Goal: Information Seeking & Learning: Learn about a topic

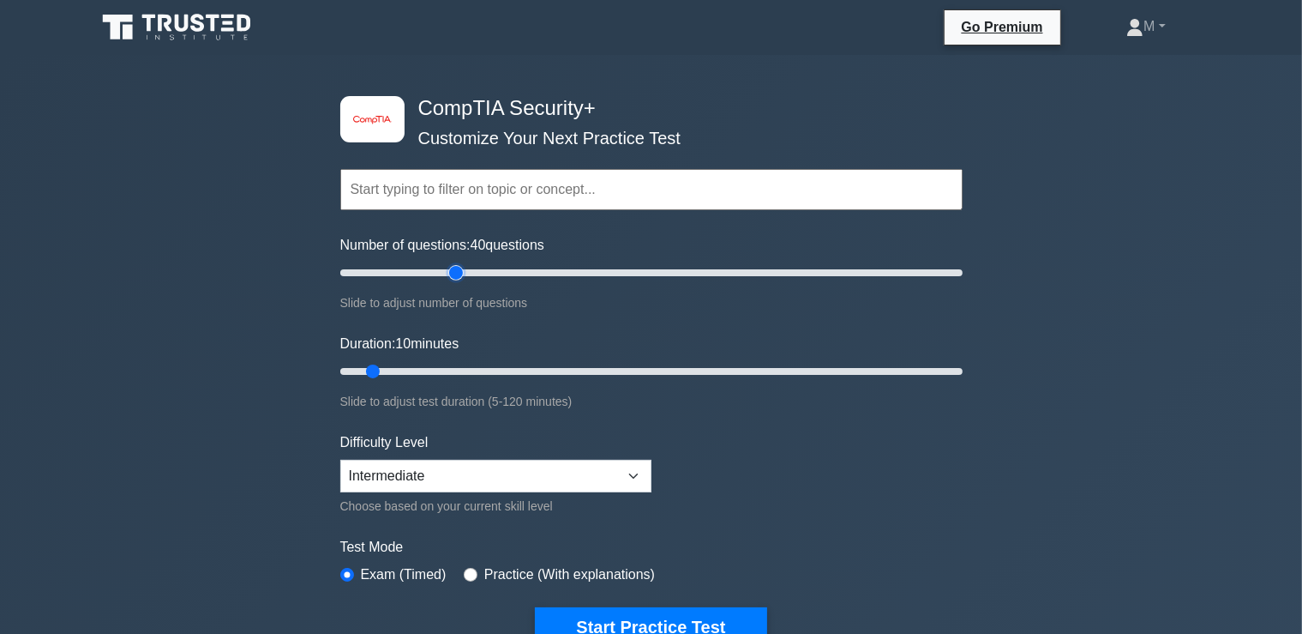
drag, startPoint x: 363, startPoint y: 273, endPoint x: 451, endPoint y: 277, distance: 88.4
type input "40"
click at [451, 277] on input "Number of questions: 40 questions" at bounding box center [651, 272] width 622 height 21
drag, startPoint x: 372, startPoint y: 370, endPoint x: 550, endPoint y: 373, distance: 178.3
type input "45"
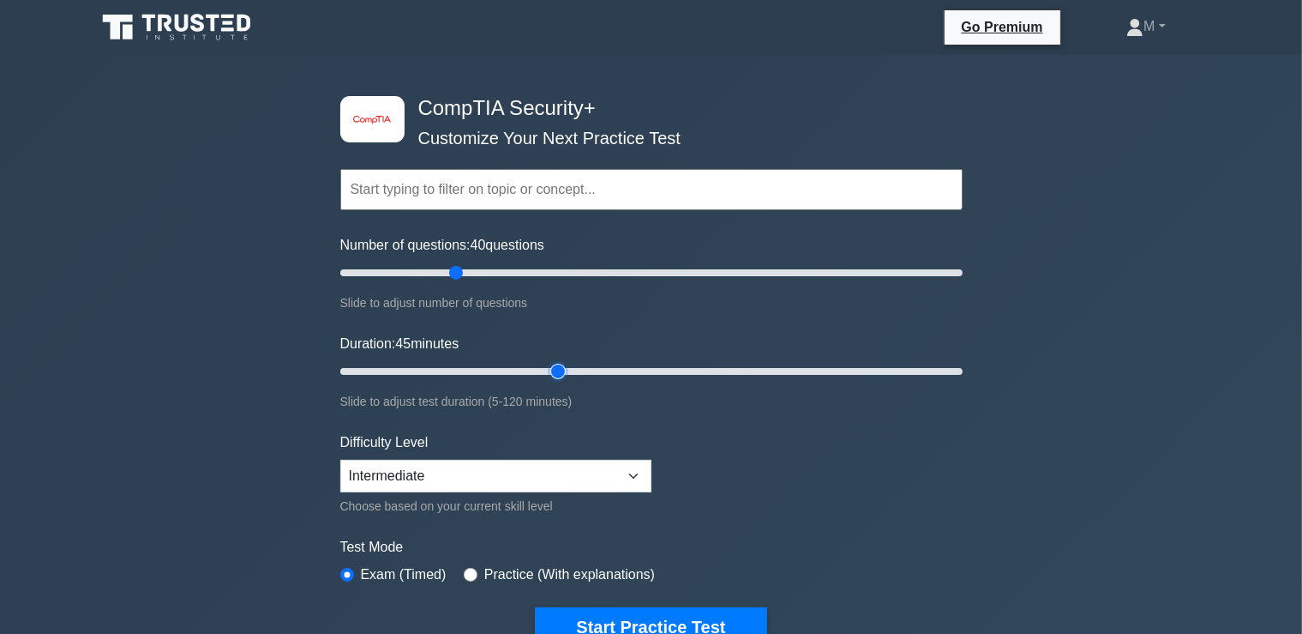
click at [550, 373] on input "Duration: 45 minutes" at bounding box center [651, 371] width 622 height 21
click at [340, 460] on select "Beginner Intermediate Expert" at bounding box center [495, 476] width 311 height 33
click at [631, 478] on select "Beginner Intermediate Expert" at bounding box center [495, 476] width 311 height 33
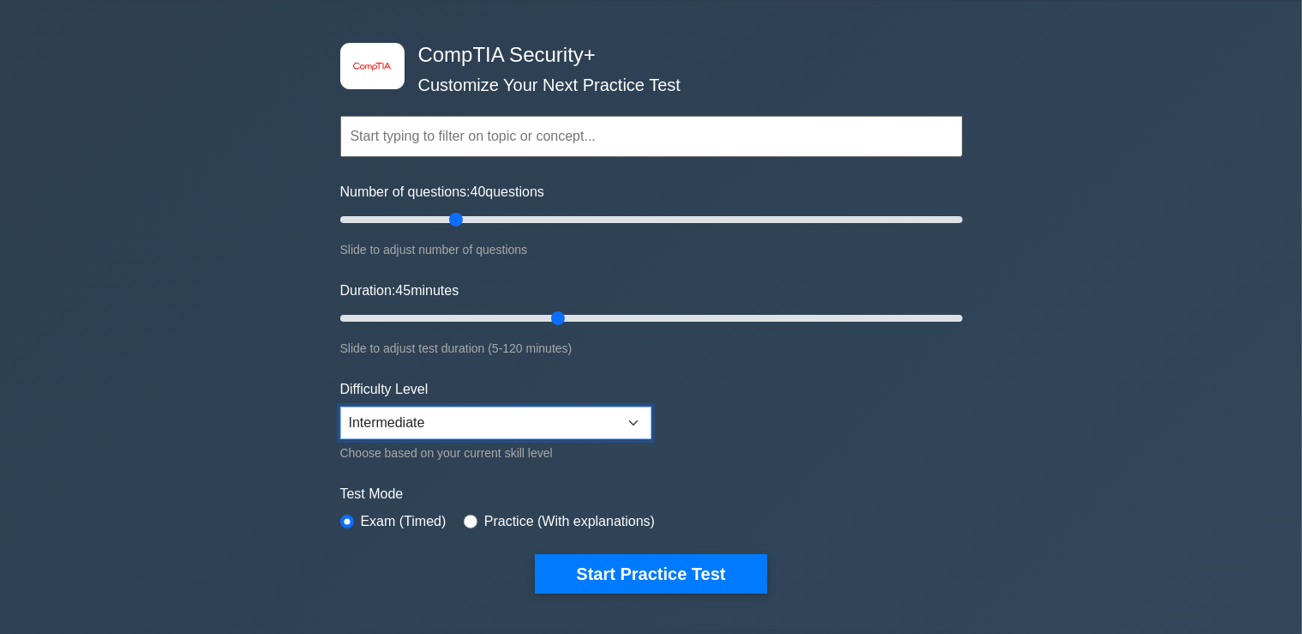
scroll to position [90, 0]
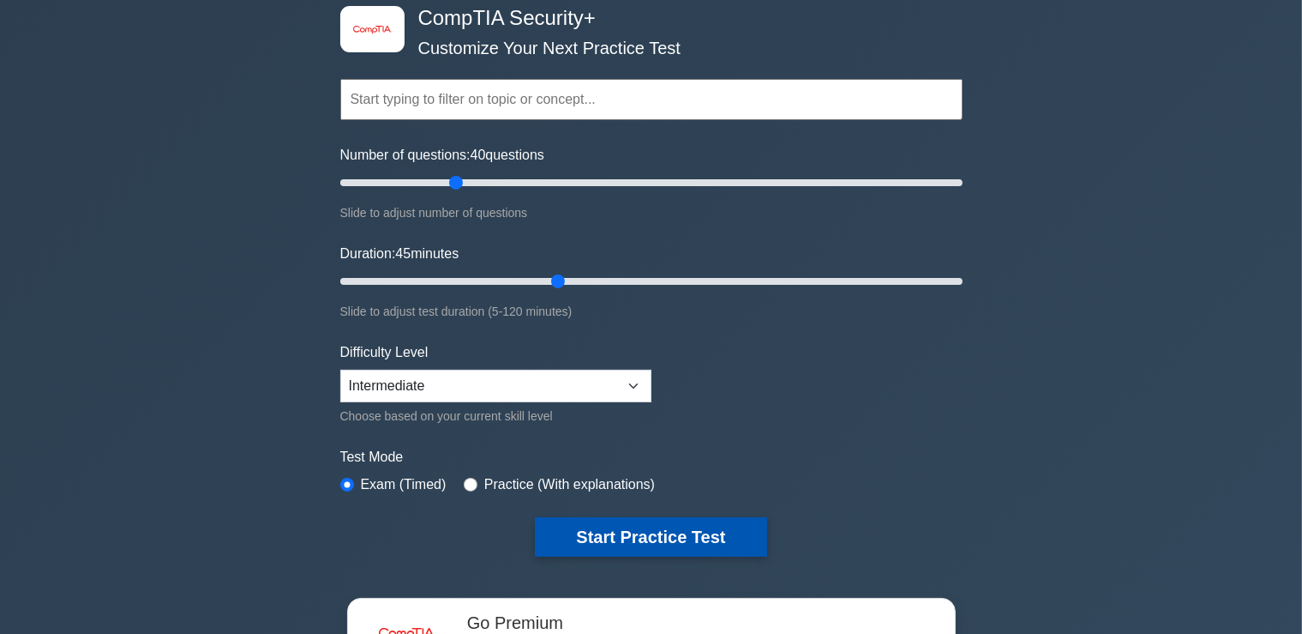
click at [700, 538] on button "Start Practice Test" at bounding box center [650, 536] width 231 height 39
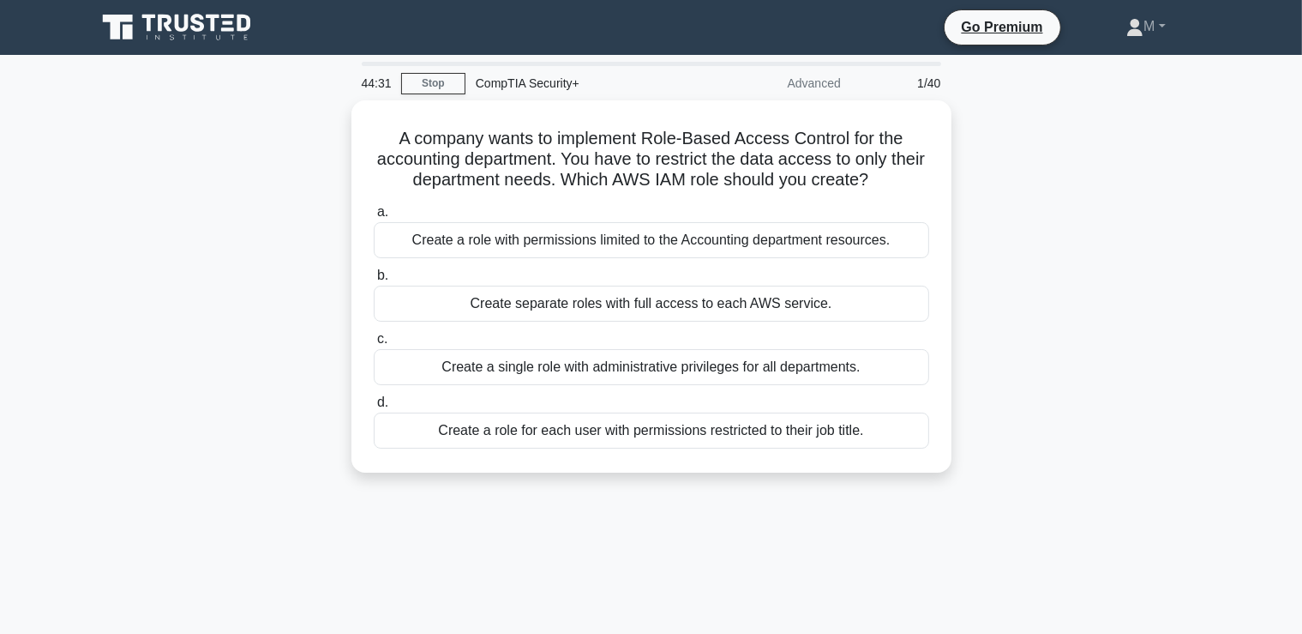
click at [1032, 322] on div "A company wants to implement Role-Based Access Control for the accounting depar…" at bounding box center [652, 296] width 1132 height 393
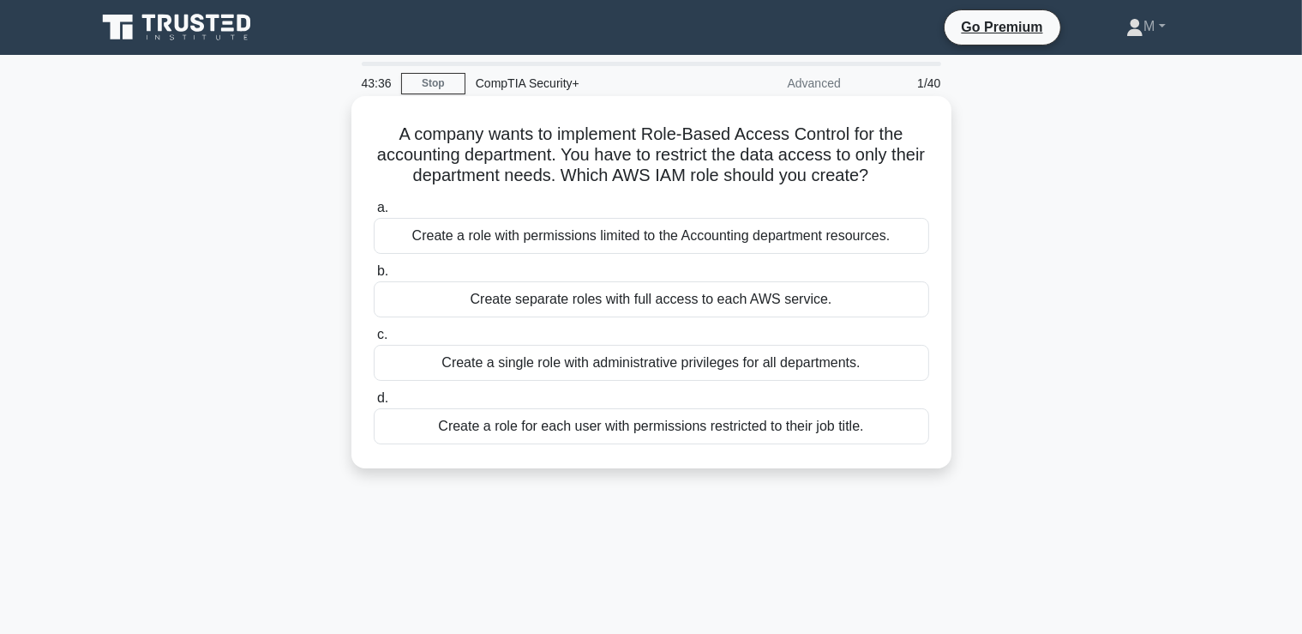
click at [802, 237] on div "Create a role with permissions limited to the Accounting department resources." at bounding box center [652, 236] width 556 height 36
click at [374, 213] on input "a. Create a role with permissions limited to the Accounting department resource…" at bounding box center [374, 207] width 0 height 11
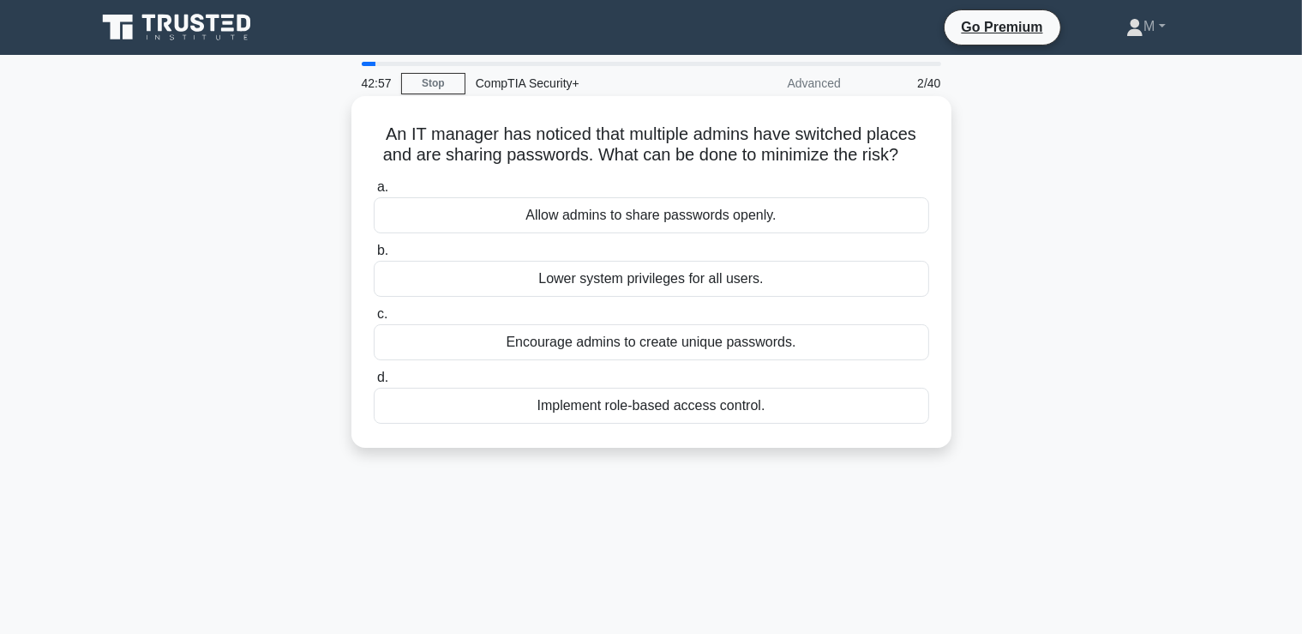
click at [713, 348] on div "Encourage admins to create unique passwords." at bounding box center [652, 342] width 556 height 36
click at [374, 320] on input "c. Encourage admins to create unique passwords." at bounding box center [374, 314] width 0 height 11
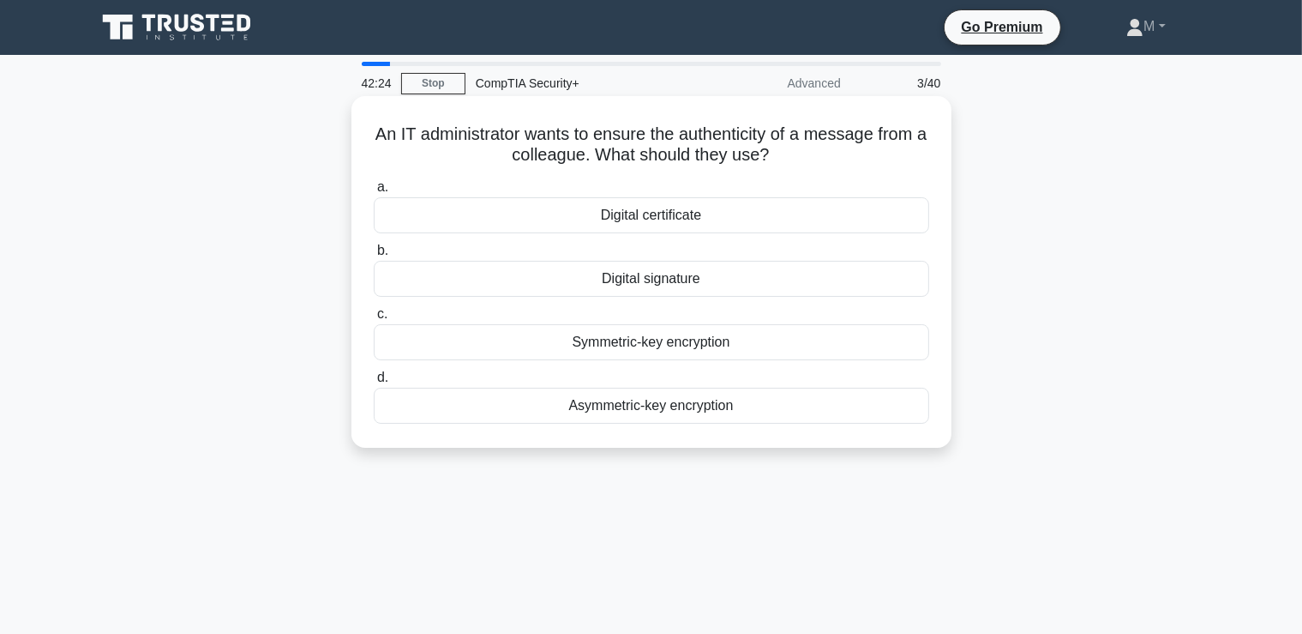
click at [685, 280] on div "Digital signature" at bounding box center [652, 279] width 556 height 36
click at [374, 256] on input "b. Digital signature" at bounding box center [374, 250] width 0 height 11
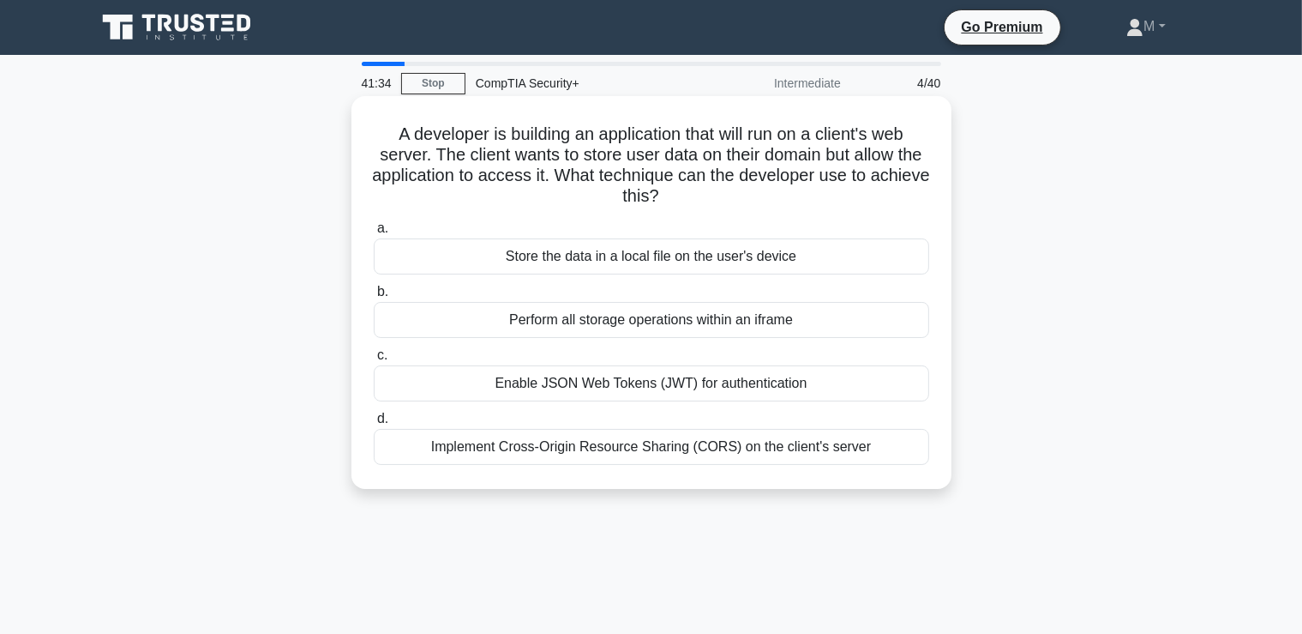
click at [660, 388] on div "Enable JSON Web Tokens (JWT) for authentication" at bounding box center [652, 383] width 556 height 36
click at [374, 361] on input "c. Enable JSON Web Tokens (JWT) for authentication" at bounding box center [374, 355] width 0 height 11
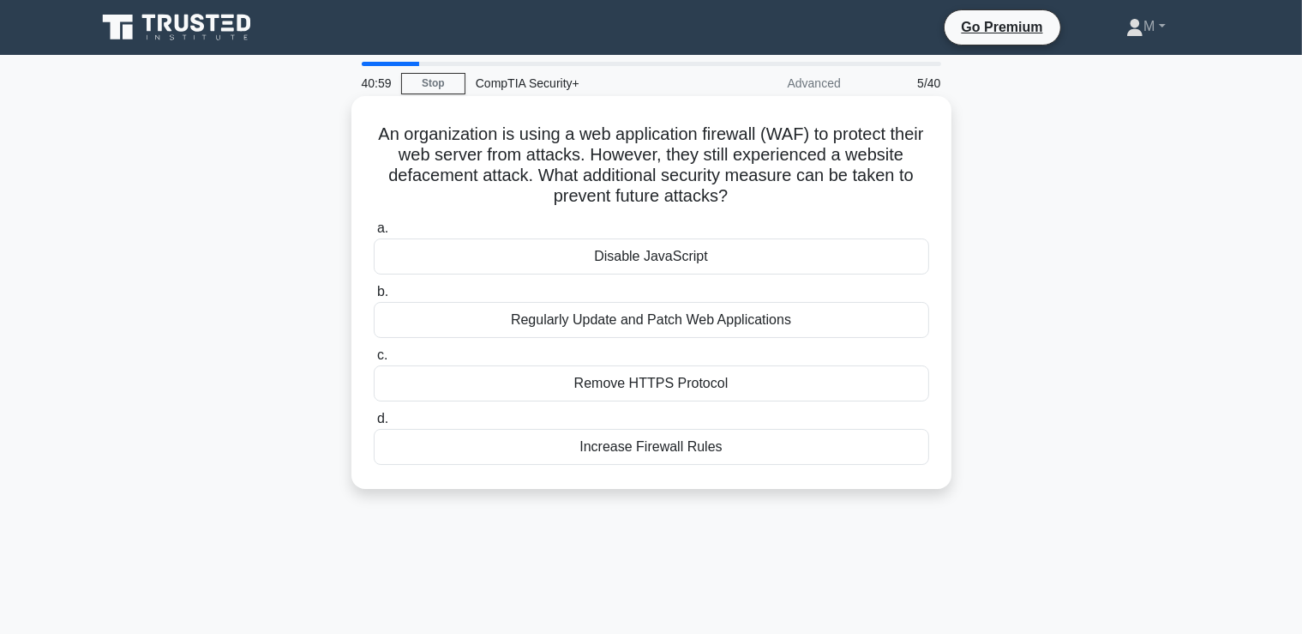
click at [643, 328] on div "Regularly Update and Patch Web Applications" at bounding box center [652, 320] width 556 height 36
click at [374, 297] on input "b. Regularly Update and Patch Web Applications" at bounding box center [374, 291] width 0 height 11
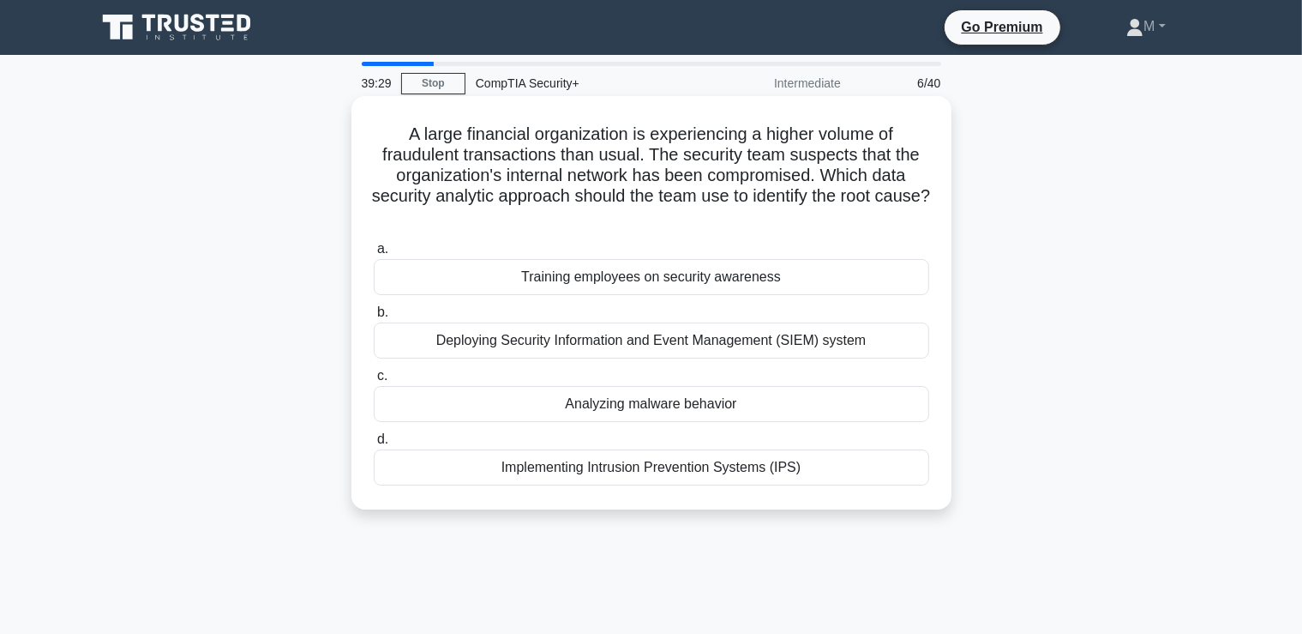
click at [594, 406] on div "Analyzing malware behavior" at bounding box center [652, 404] width 556 height 36
click at [374, 382] on input "c. Analyzing malware behavior" at bounding box center [374, 375] width 0 height 11
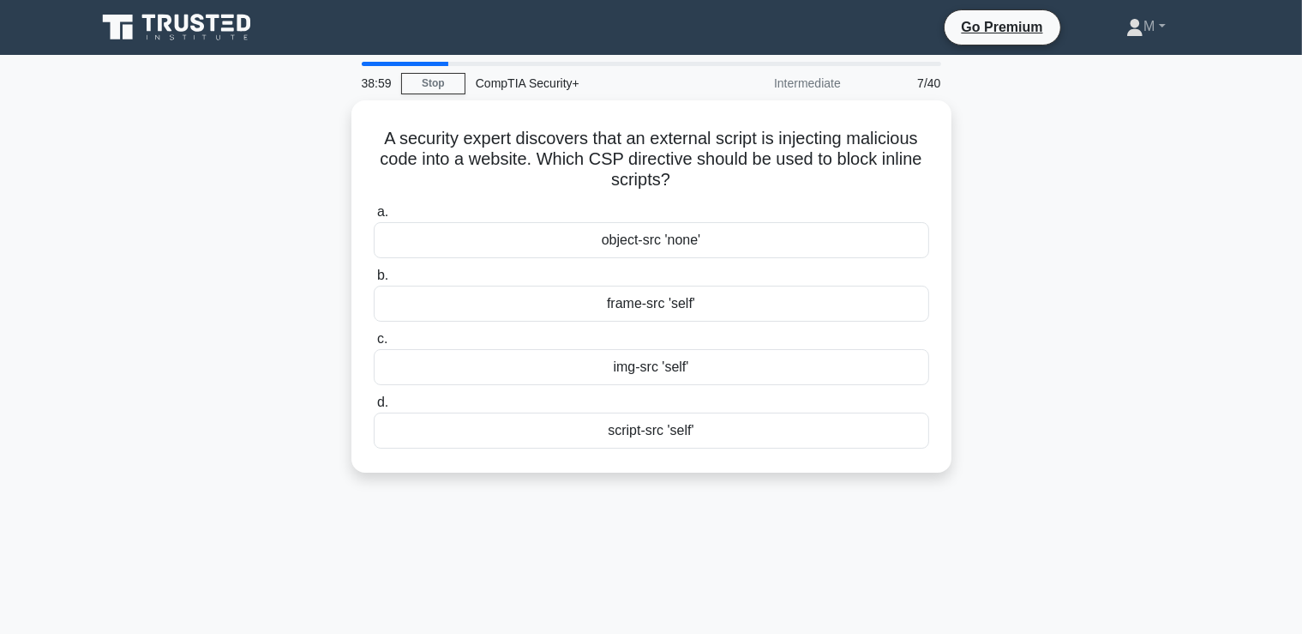
click at [321, 282] on div "A security expert discovers that an external script is injecting malicious code…" at bounding box center [652, 296] width 1132 height 393
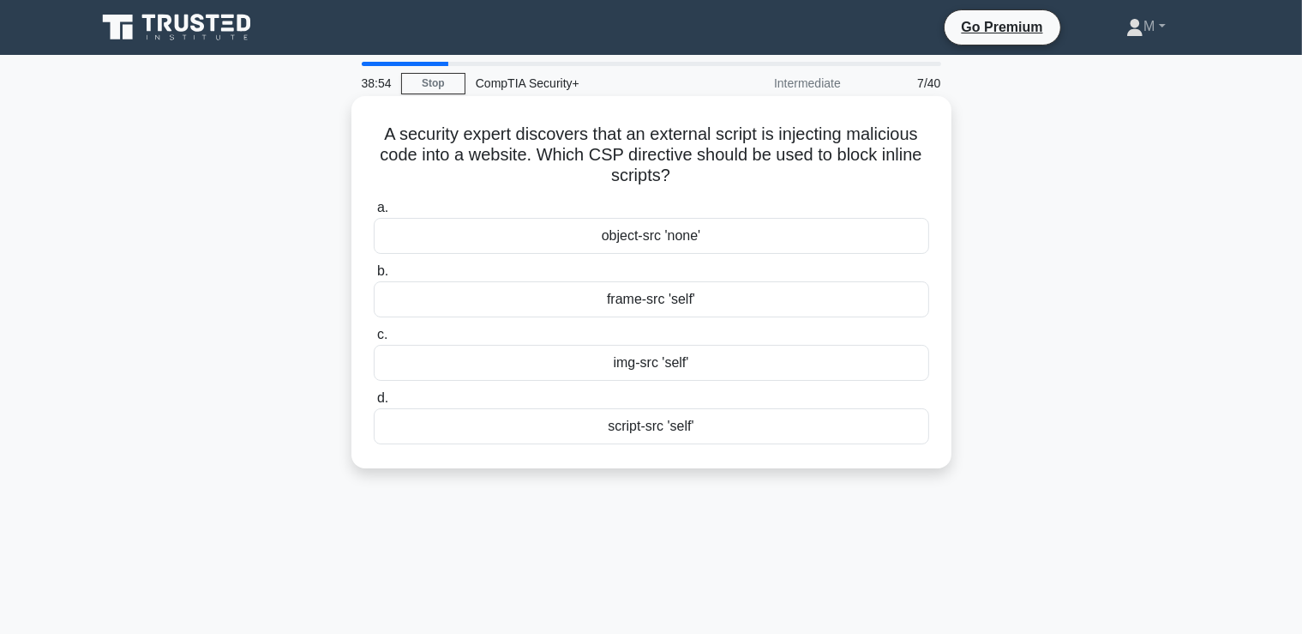
click at [690, 243] on div "object-src 'none'" at bounding box center [652, 236] width 556 height 36
click at [374, 213] on input "a. object-src 'none'" at bounding box center [374, 207] width 0 height 11
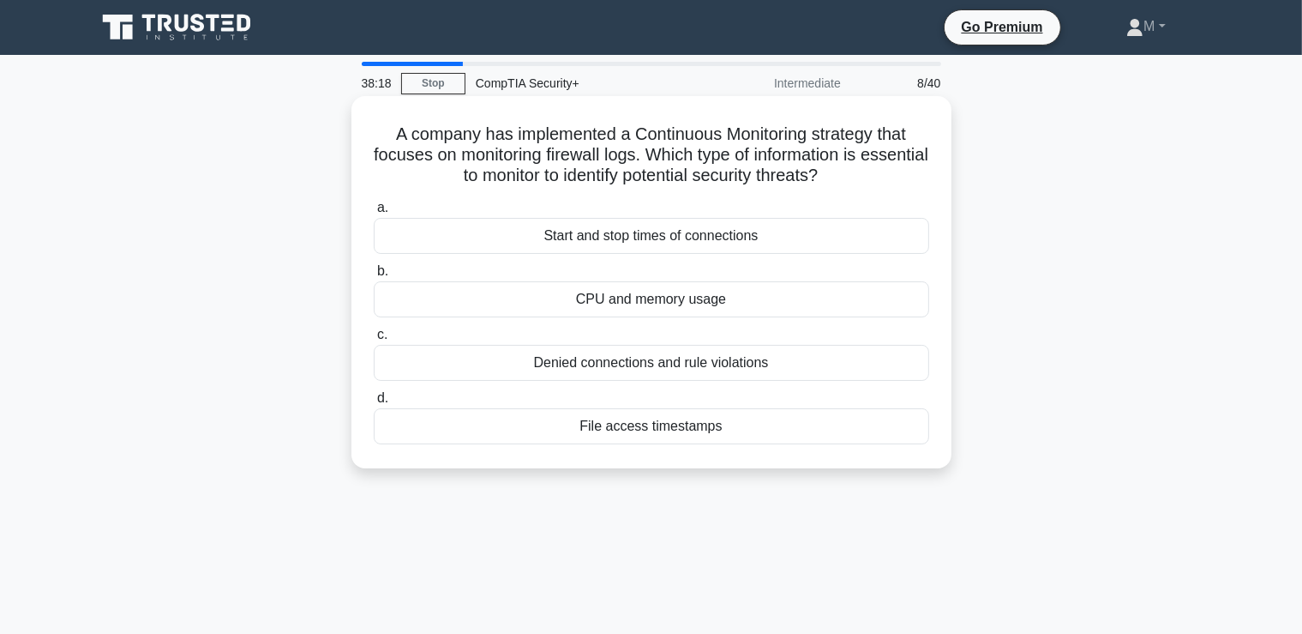
click at [636, 363] on div "Denied connections and rule violations" at bounding box center [652, 363] width 556 height 36
click at [374, 340] on input "c. Denied connections and rule violations" at bounding box center [374, 334] width 0 height 11
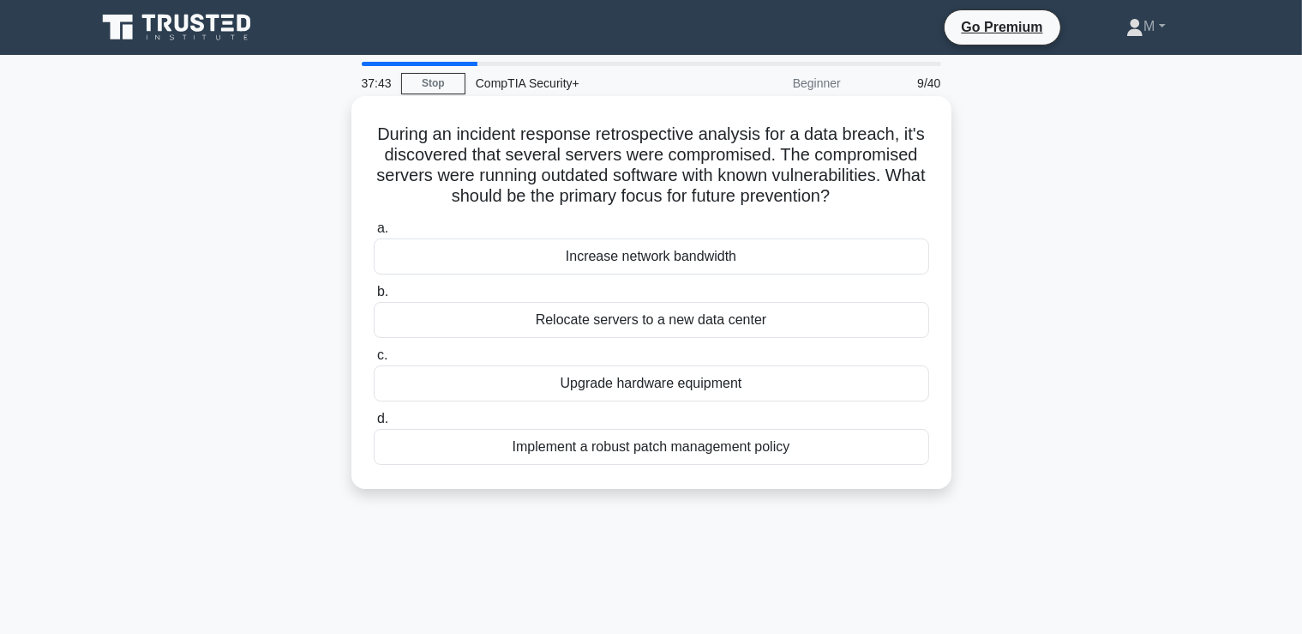
click at [602, 456] on div "Implement a robust patch management policy" at bounding box center [652, 447] width 556 height 36
click at [374, 424] on input "d. Implement a robust patch management policy" at bounding box center [374, 418] width 0 height 11
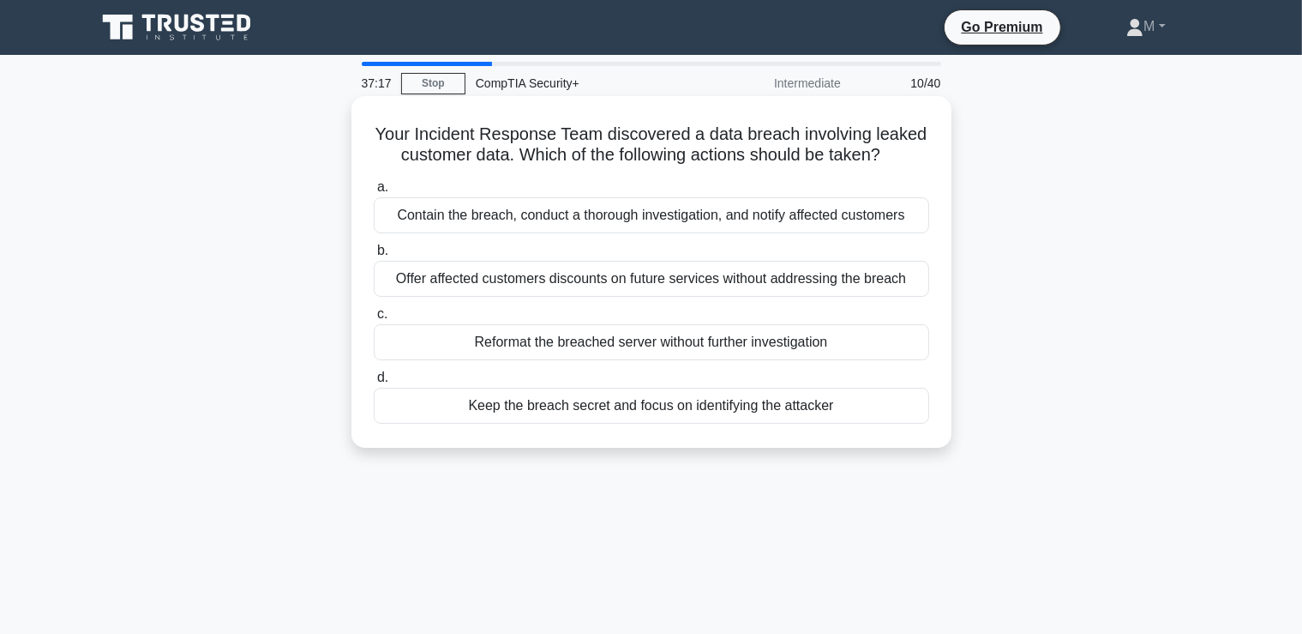
click at [560, 219] on div "Contain the breach, conduct a thorough investigation, and notify affected custo…" at bounding box center [652, 215] width 556 height 36
click at [374, 193] on input "a. Contain the breach, conduct a thorough investigation, and notify affected cu…" at bounding box center [374, 187] width 0 height 11
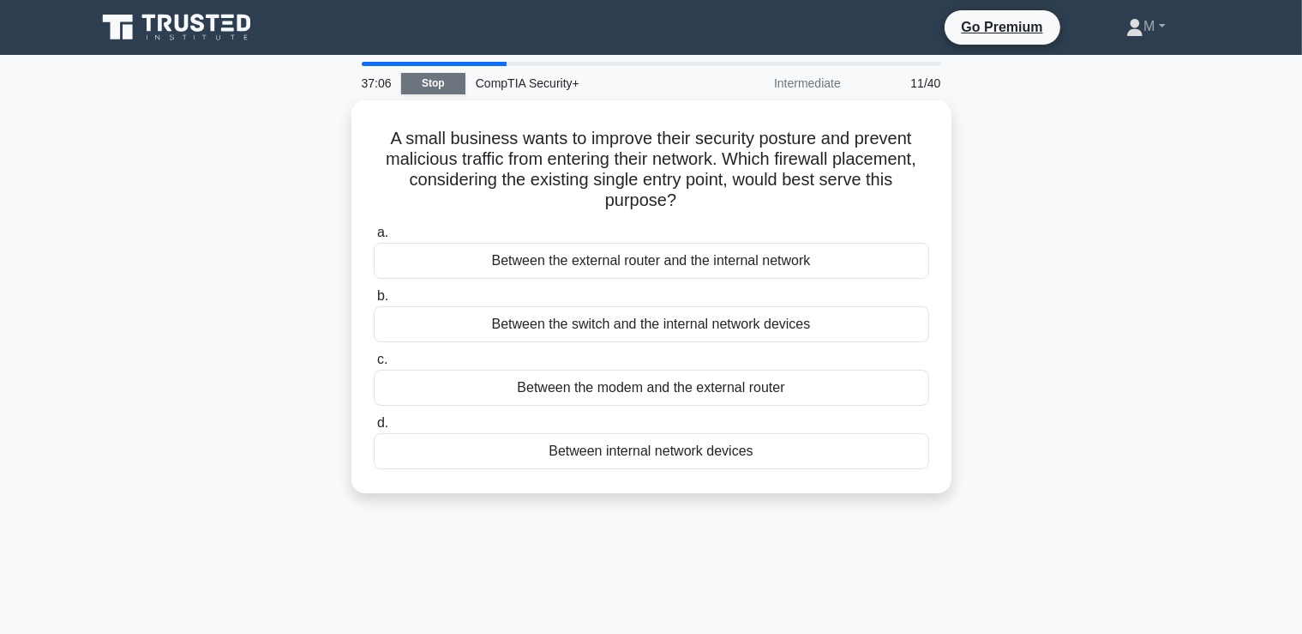
click at [437, 82] on link "Stop" at bounding box center [433, 83] width 64 height 21
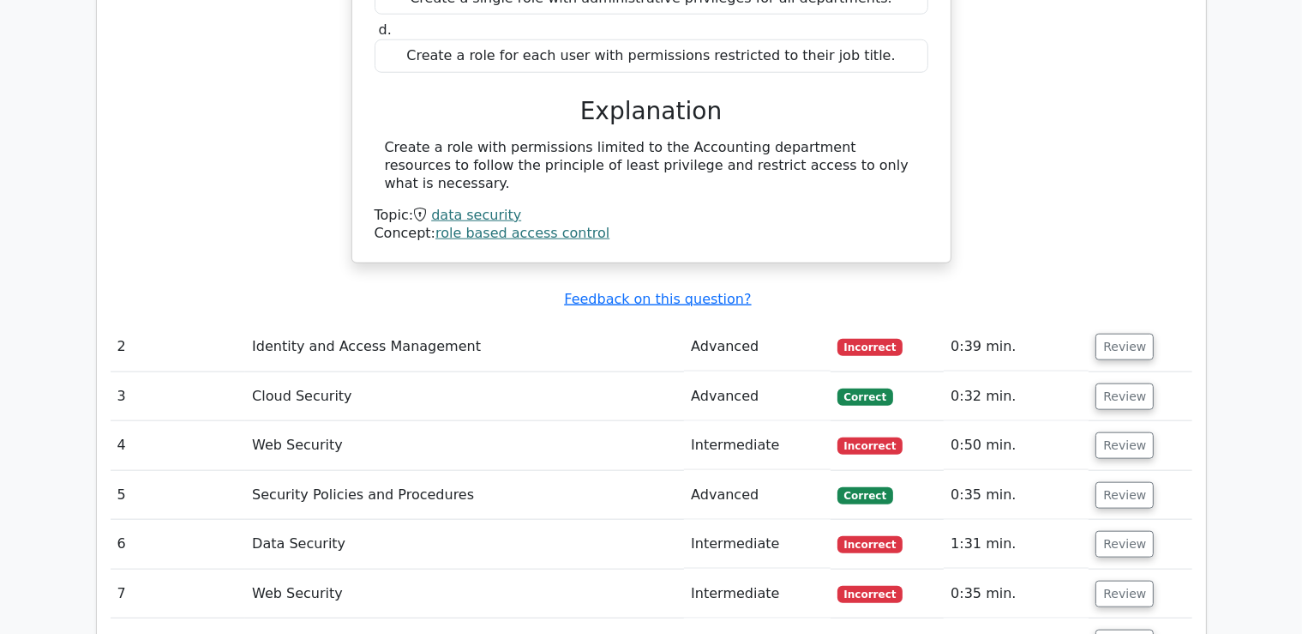
scroll to position [1901, 0]
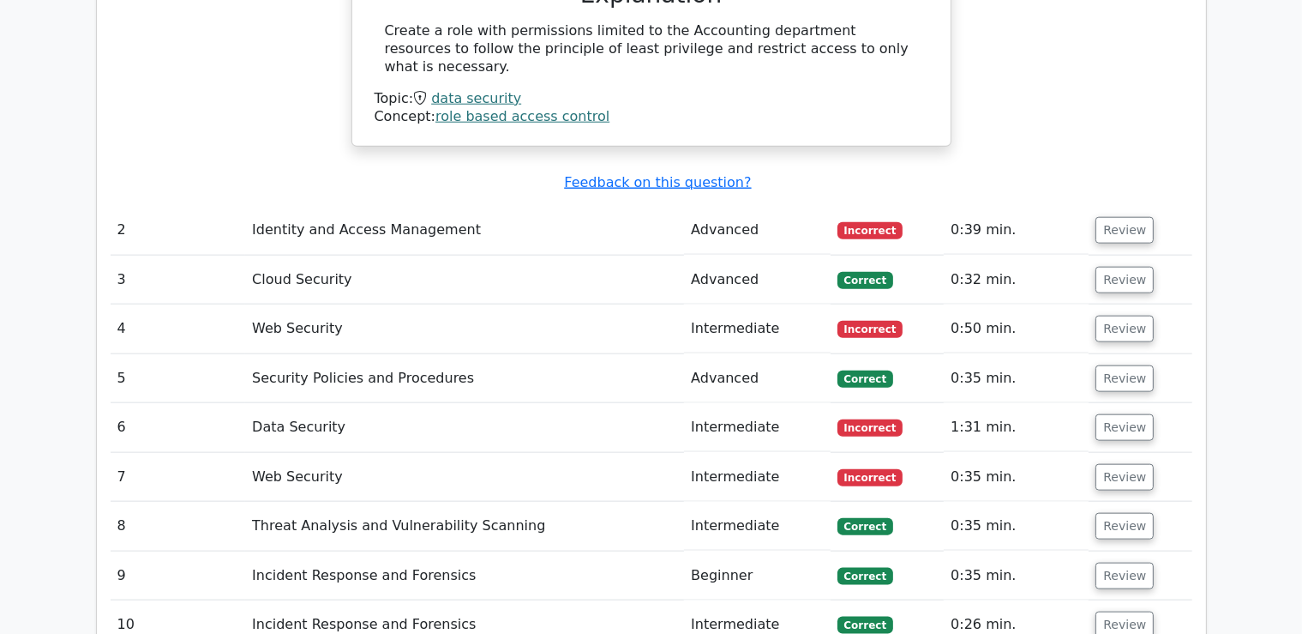
click at [391, 403] on td "Data Security" at bounding box center [464, 427] width 439 height 49
click at [1134, 414] on button "Review" at bounding box center [1125, 427] width 58 height 27
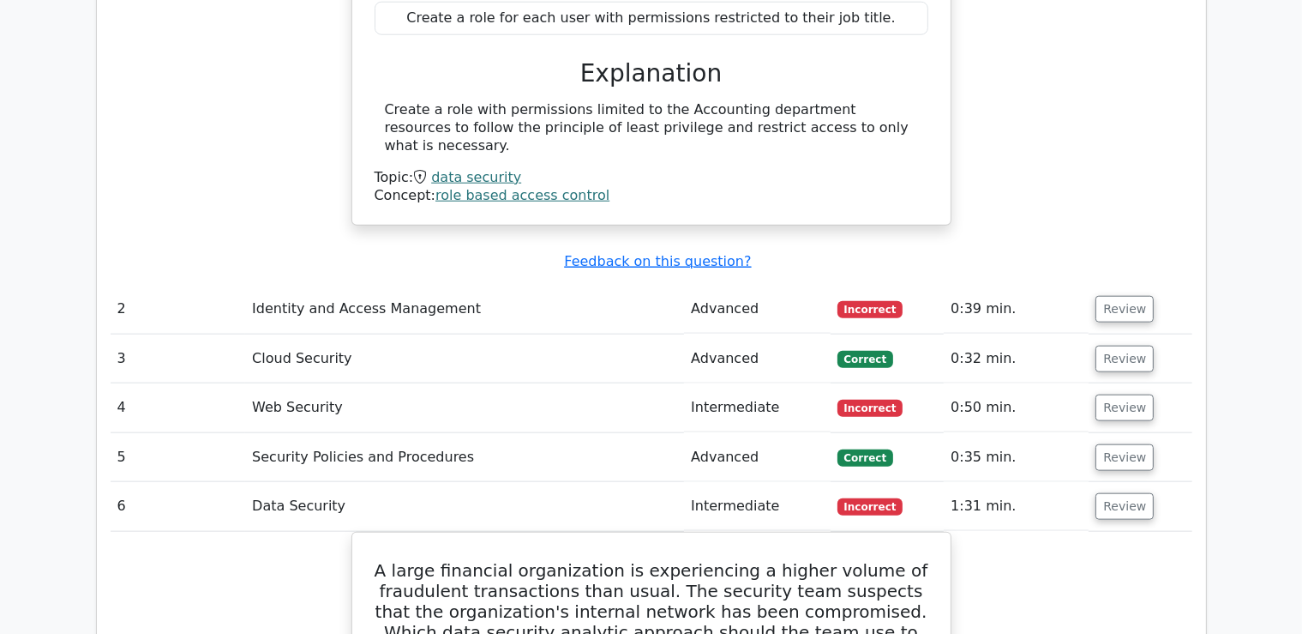
scroll to position [1811, 0]
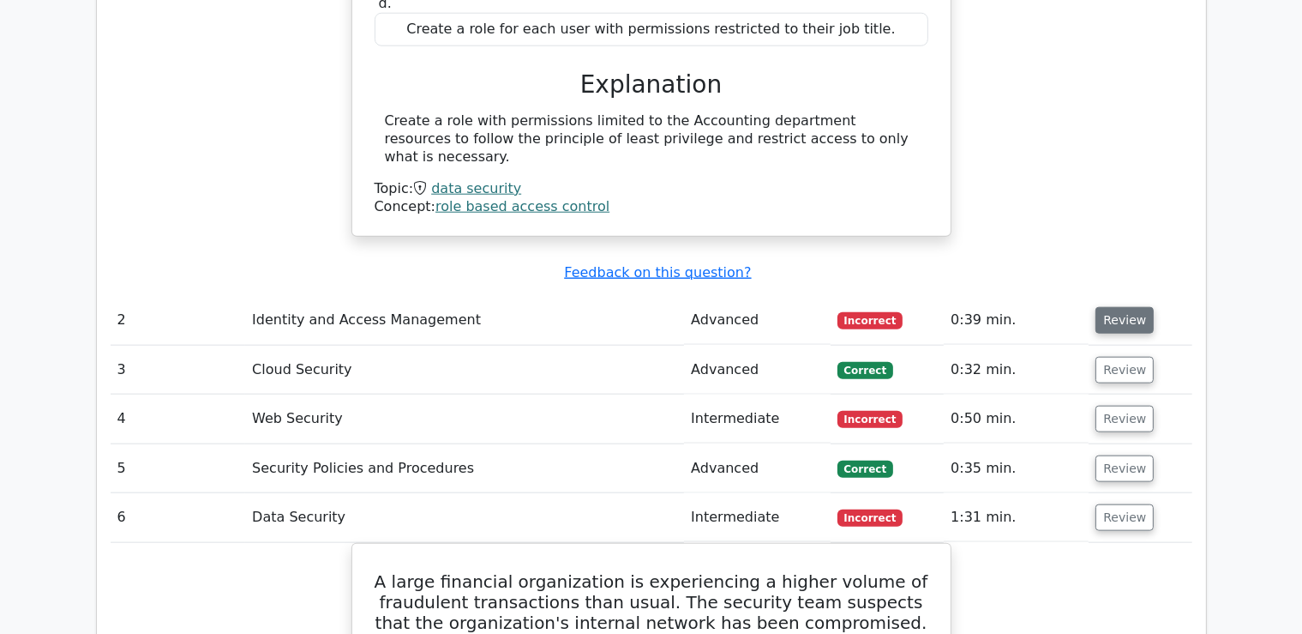
click at [1103, 307] on button "Review" at bounding box center [1125, 320] width 58 height 27
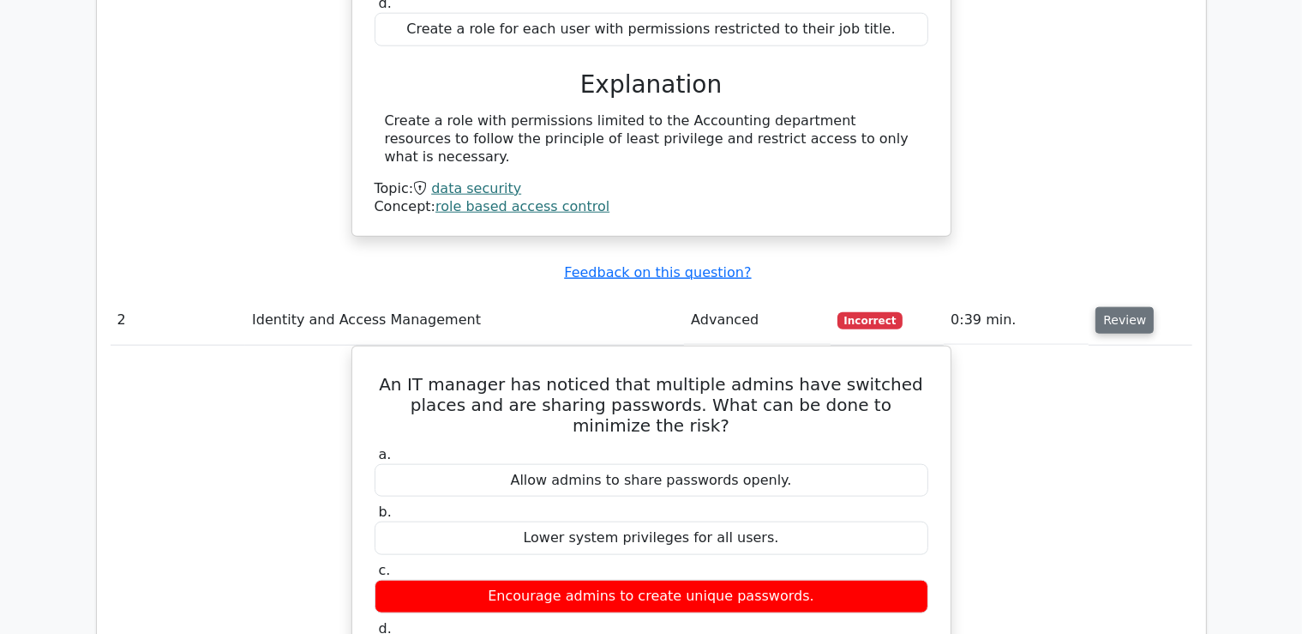
click at [1100, 307] on button "Review" at bounding box center [1125, 320] width 58 height 27
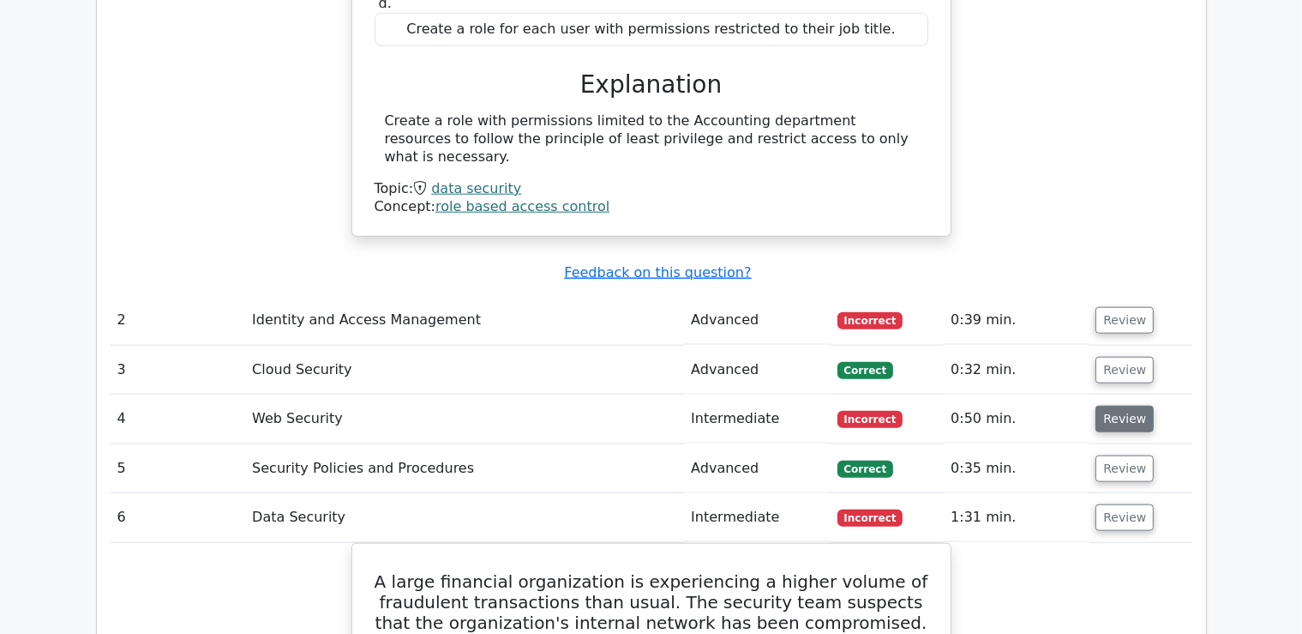
click at [1112, 406] on button "Review" at bounding box center [1125, 419] width 58 height 27
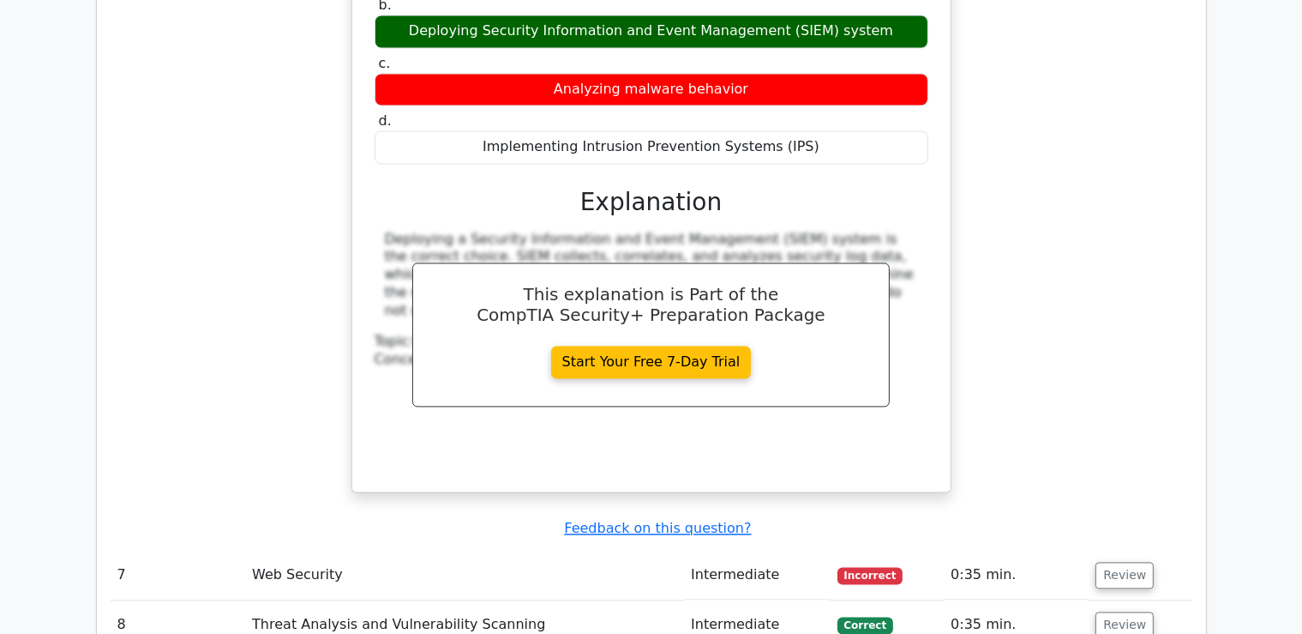
scroll to position [3440, 0]
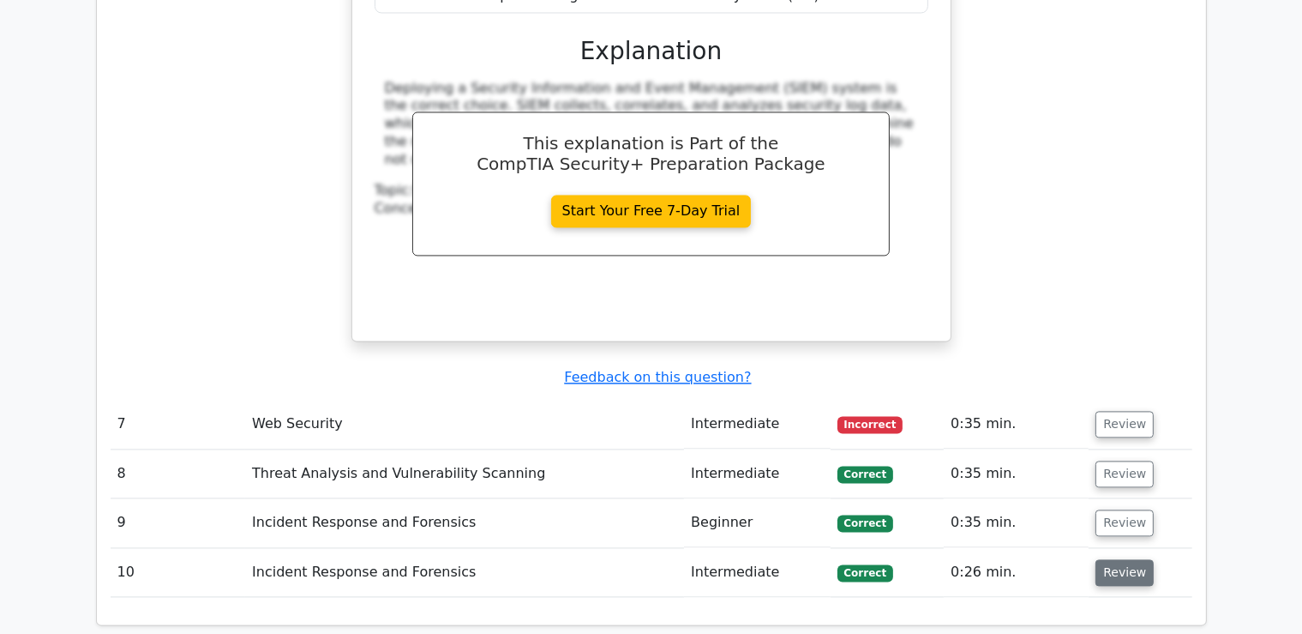
click at [1115, 559] on button "Review" at bounding box center [1125, 572] width 58 height 27
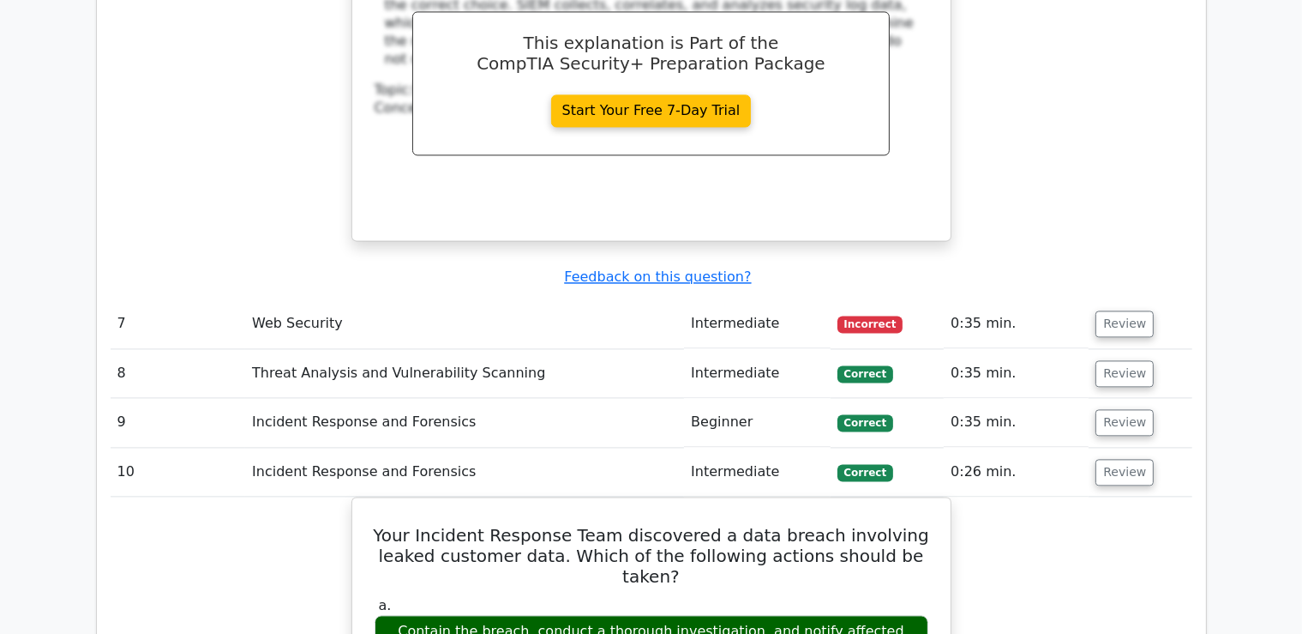
scroll to position [3621, 0]
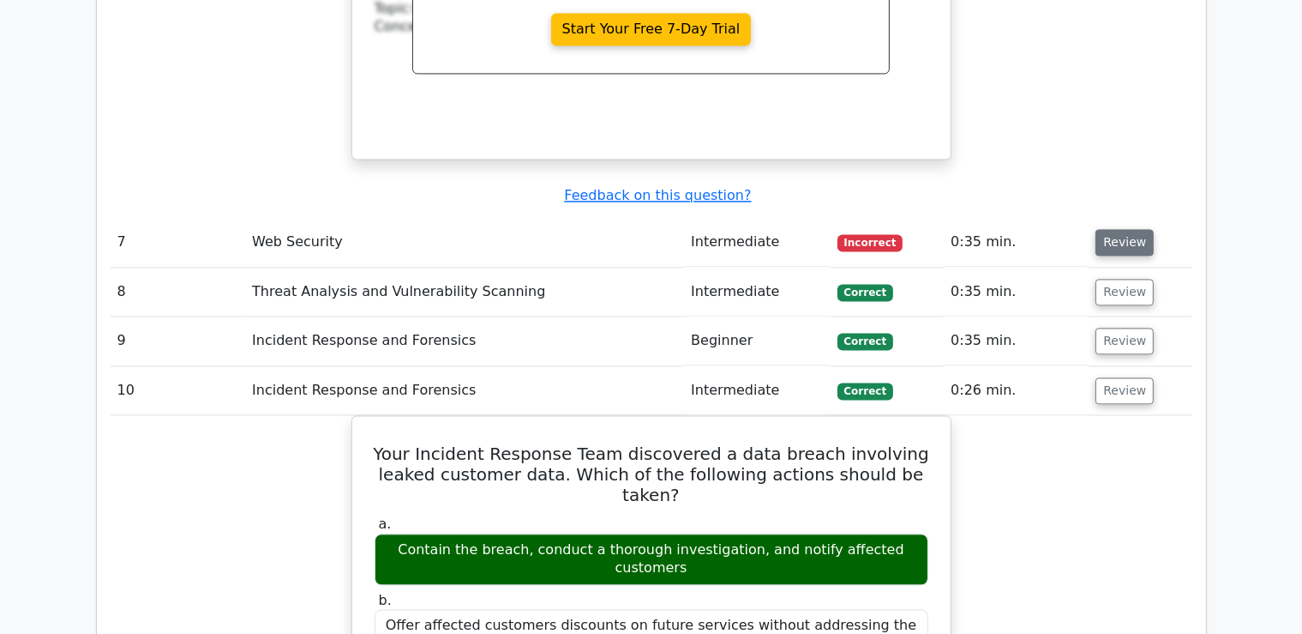
click at [1112, 229] on button "Review" at bounding box center [1125, 242] width 58 height 27
